Goal: Task Accomplishment & Management: Use online tool/utility

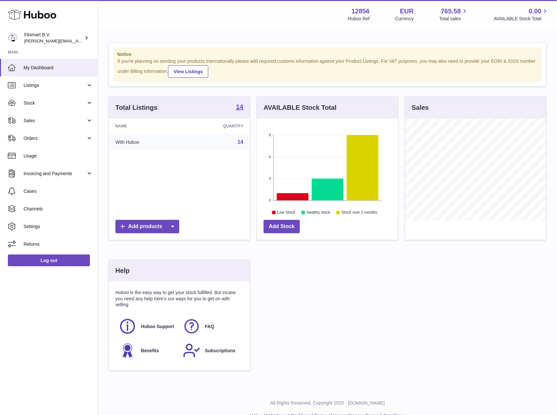
scroll to position [102, 141]
click at [42, 114] on link "Sales" at bounding box center [49, 121] width 98 height 18
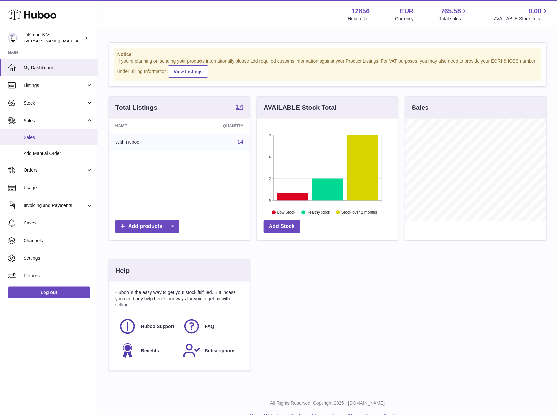
click at [56, 138] on span "Sales" at bounding box center [58, 137] width 69 height 6
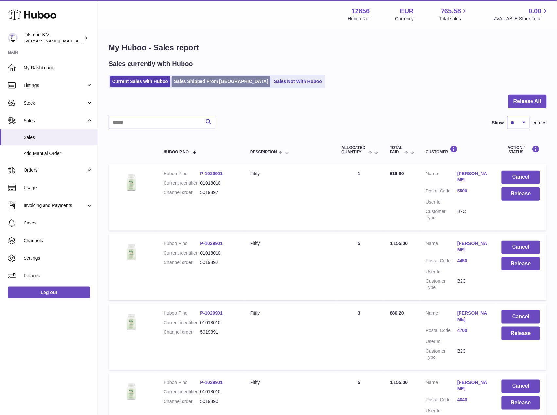
click at [197, 79] on link "Sales Shipped From Huboo" at bounding box center [221, 81] width 99 height 11
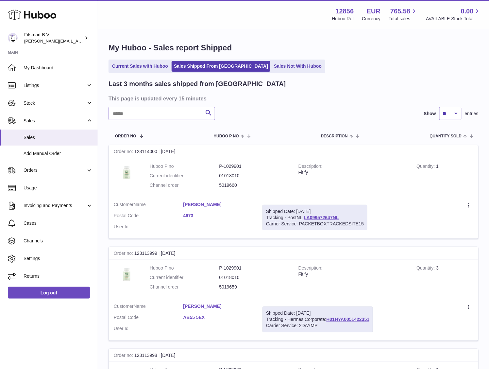
click at [300, 101] on h3 "This page is updated every 15 minutes" at bounding box center [293, 98] width 369 height 7
click at [156, 61] on link "Current Sales with Huboo" at bounding box center [140, 66] width 61 height 11
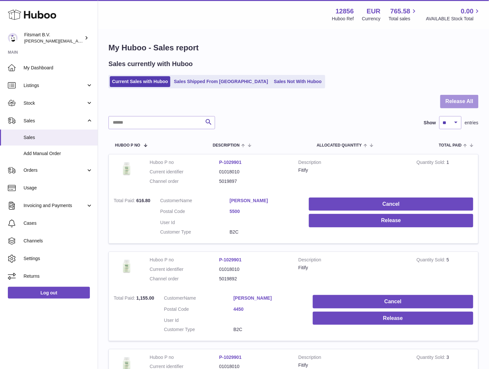
click at [461, 101] on button "Release All" at bounding box center [460, 101] width 38 height 13
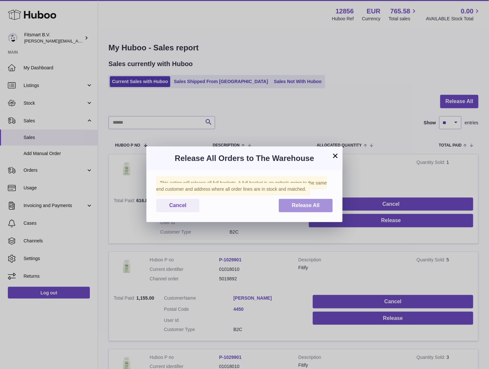
click at [299, 203] on span "Release All" at bounding box center [306, 205] width 28 height 6
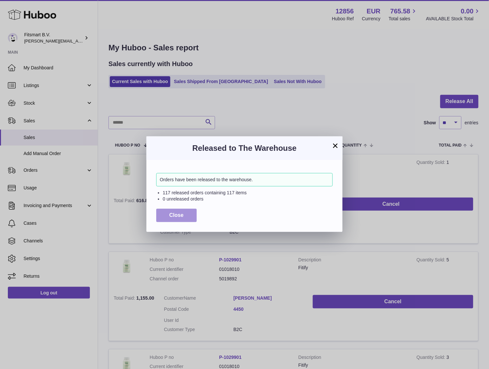
click at [187, 214] on button "Close" at bounding box center [176, 215] width 41 height 13
